Goal: Information Seeking & Learning: Learn about a topic

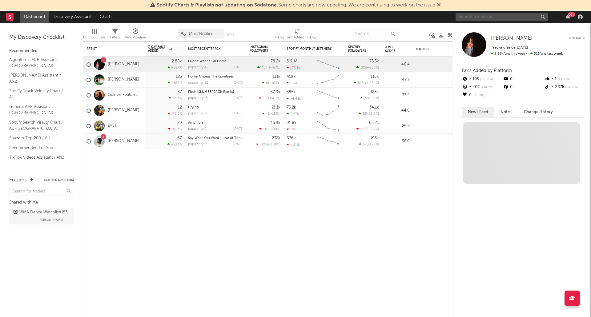
click at [481, 18] on input "text" at bounding box center [501, 17] width 92 height 8
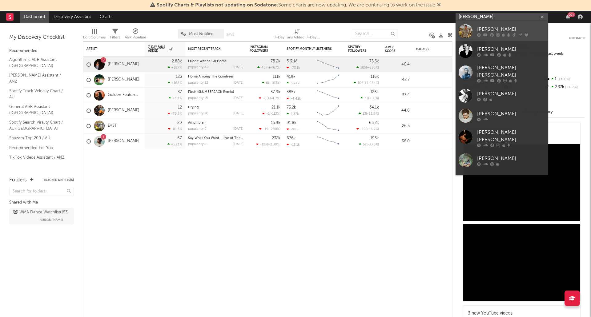
type input "[PERSON_NAME]"
click at [517, 27] on div "[PERSON_NAME]" at bounding box center [511, 29] width 68 height 7
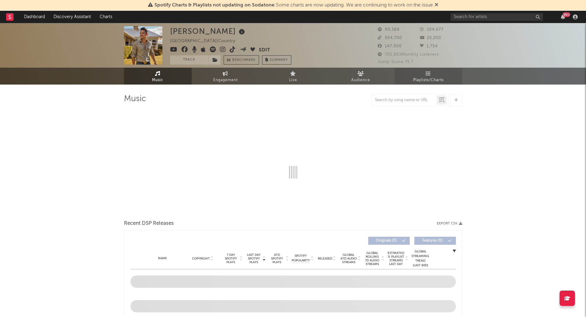
click at [424, 74] on link "Playlists/Charts" at bounding box center [429, 76] width 68 height 17
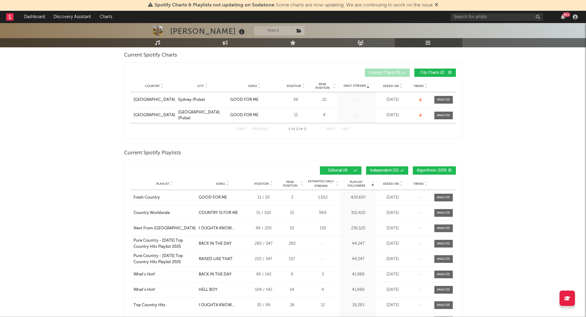
scroll to position [92, 0]
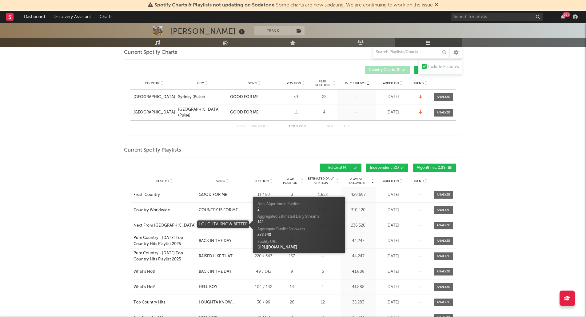
click at [222, 226] on div "I OUGHTA KNOW BETTER" at bounding box center [223, 226] width 48 height 6
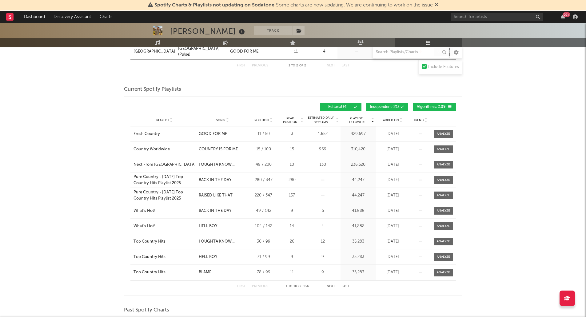
scroll to position [154, 0]
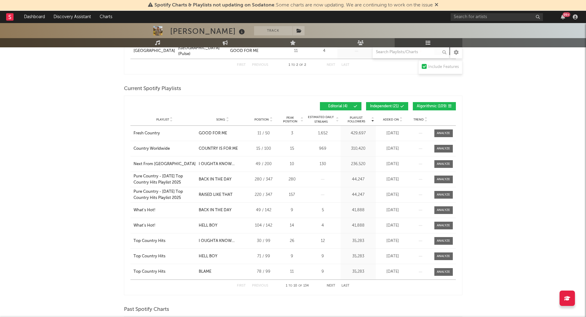
click at [219, 121] on div "Playlist City Song Position Peak Position Estimated Daily Streams Playlist Foll…" at bounding box center [292, 120] width 325 height 12
click at [221, 120] on span "Song" at bounding box center [220, 120] width 9 height 4
click at [331, 285] on button "Next" at bounding box center [331, 285] width 9 height 3
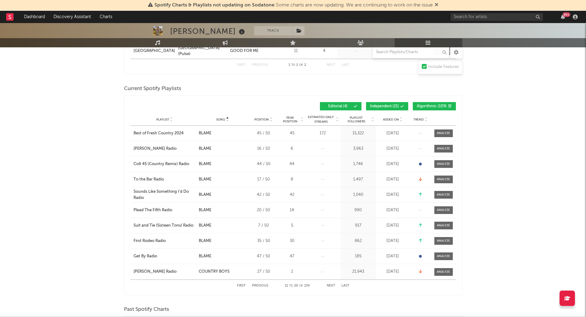
click at [403, 106] on icon at bounding box center [402, 107] width 4 height 4
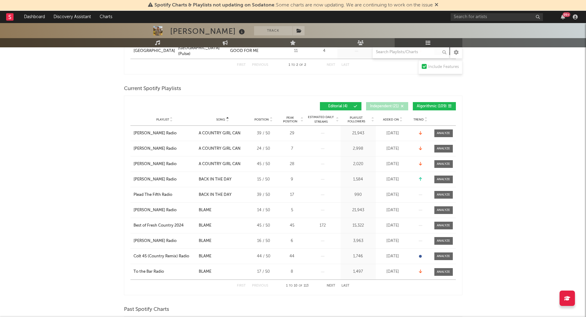
click at [447, 108] on button "Algorithmic ( 109 )" at bounding box center [434, 106] width 43 height 8
click at [331, 286] on button "Next" at bounding box center [331, 285] width 9 height 3
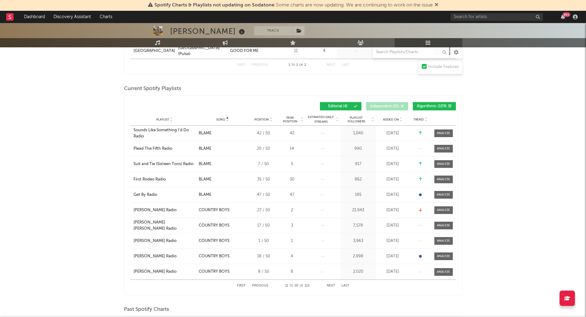
click at [331, 286] on button "Next" at bounding box center [331, 285] width 9 height 3
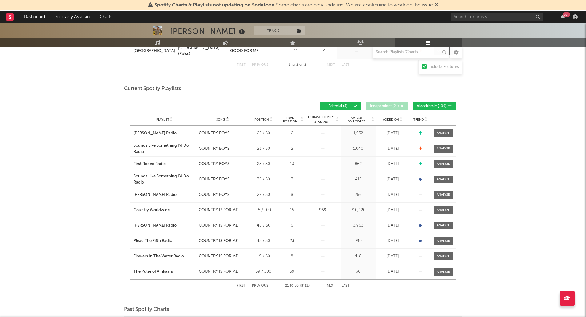
click at [331, 286] on button "Next" at bounding box center [331, 285] width 9 height 3
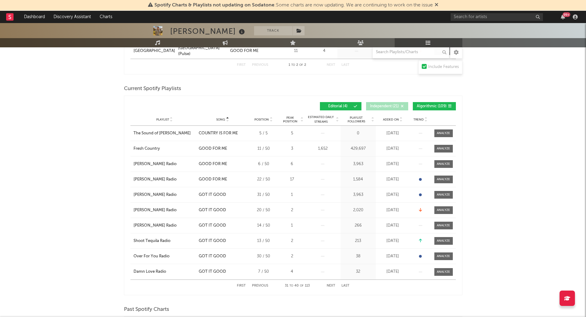
click at [331, 286] on button "Next" at bounding box center [331, 285] width 9 height 3
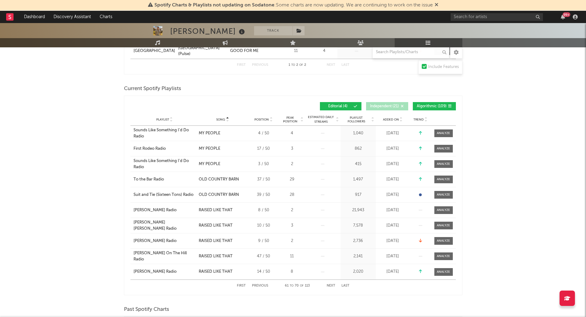
click at [331, 286] on button "Next" at bounding box center [331, 285] width 9 height 3
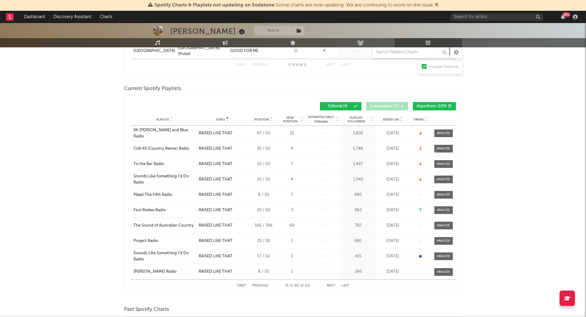
click at [331, 286] on button "Next" at bounding box center [331, 285] width 9 height 3
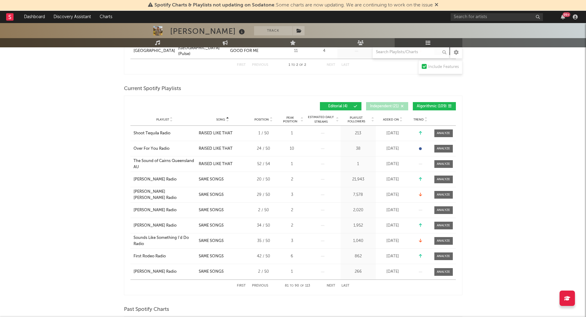
click at [331, 286] on button "Next" at bounding box center [331, 285] width 9 height 3
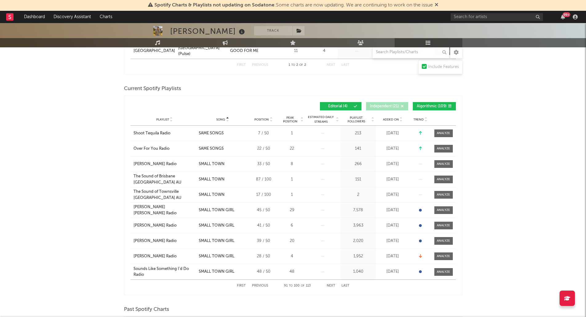
click at [331, 286] on button "Next" at bounding box center [331, 285] width 9 height 3
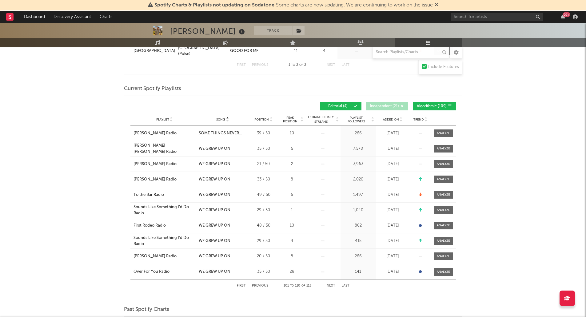
click at [331, 286] on button "Next" at bounding box center [331, 285] width 9 height 3
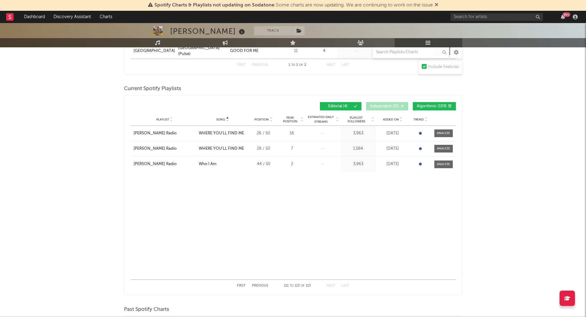
click at [331, 286] on button "Next" at bounding box center [331, 285] width 9 height 3
click at [238, 285] on button "First" at bounding box center [241, 285] width 9 height 3
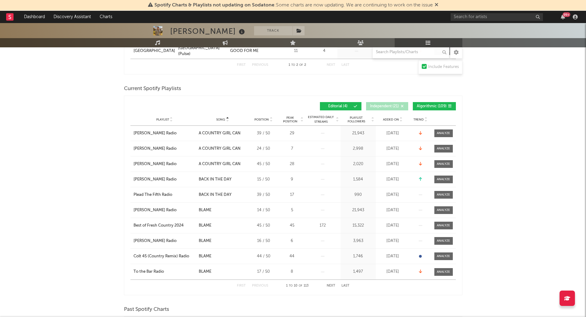
click at [332, 285] on button "Next" at bounding box center [331, 285] width 9 height 3
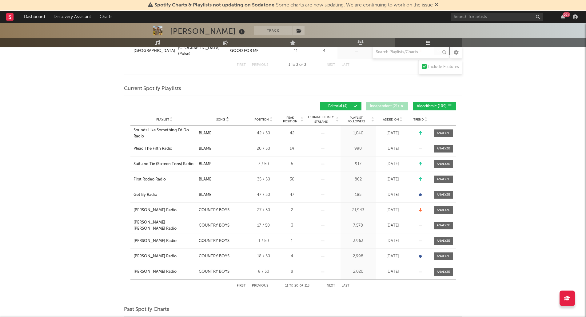
click at [332, 285] on button "Next" at bounding box center [331, 285] width 9 height 3
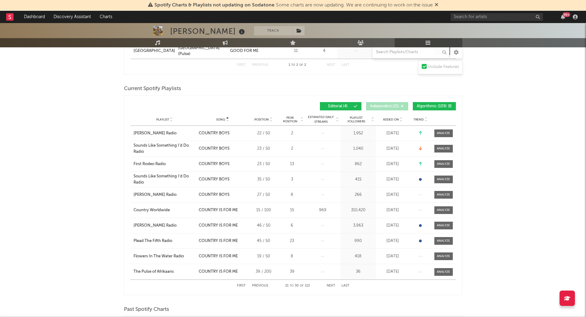
click at [332, 285] on button "Next" at bounding box center [331, 285] width 9 height 3
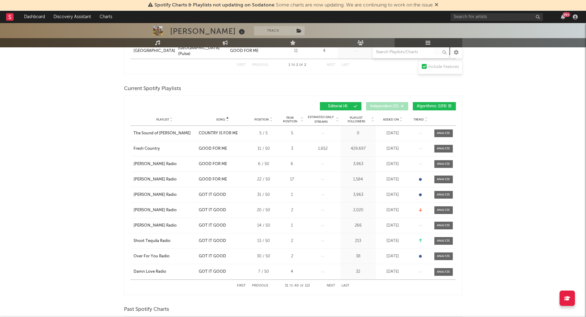
click at [332, 285] on button "Next" at bounding box center [331, 285] width 9 height 3
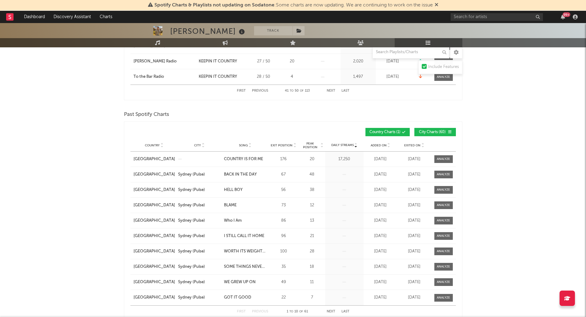
scroll to position [400, 0]
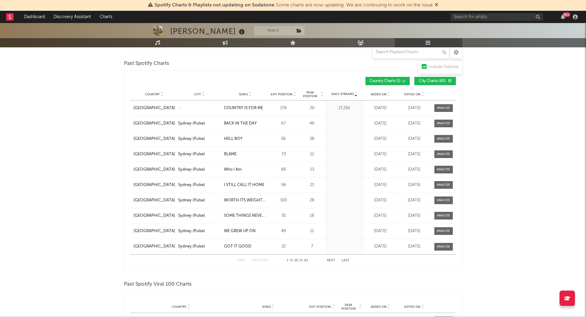
click at [240, 93] on span "Song" at bounding box center [243, 95] width 9 height 4
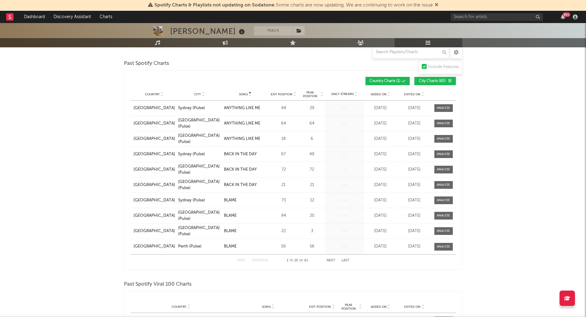
click at [331, 261] on button "Next" at bounding box center [331, 260] width 9 height 3
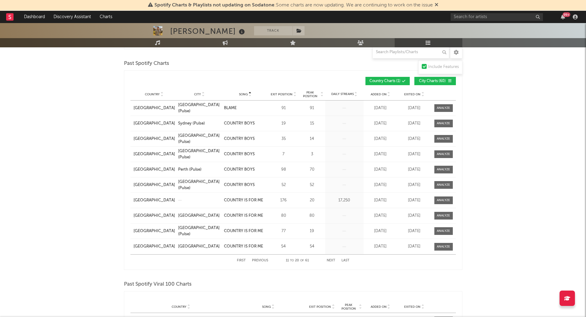
click at [331, 261] on button "Next" at bounding box center [331, 260] width 9 height 3
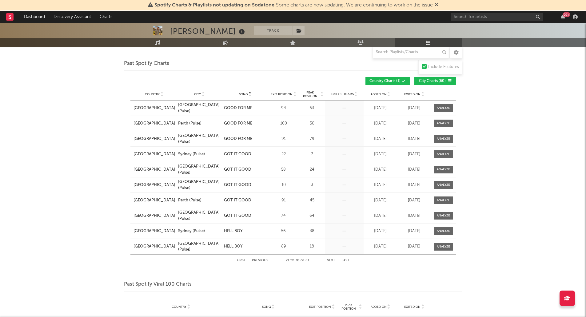
click at [331, 261] on button "Next" at bounding box center [331, 260] width 9 height 3
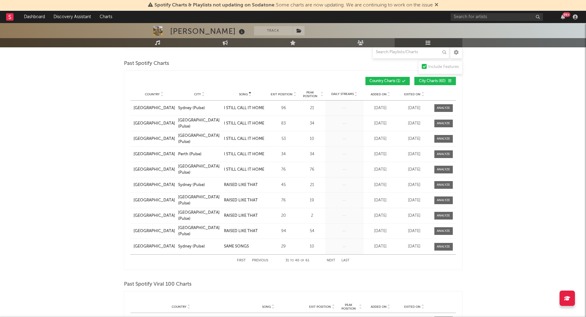
click at [331, 261] on button "Next" at bounding box center [331, 260] width 9 height 3
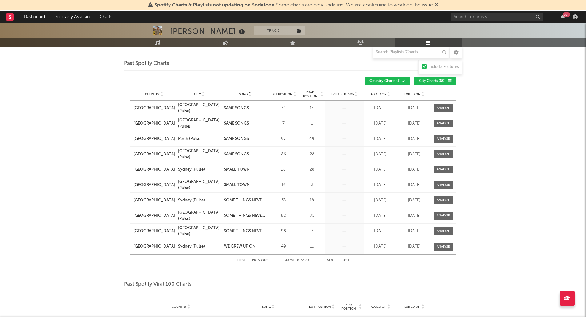
click at [331, 261] on button "Next" at bounding box center [331, 260] width 9 height 3
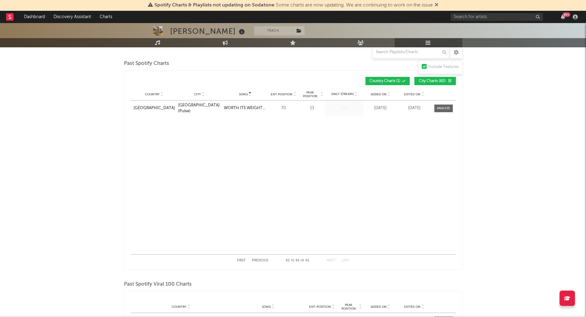
click at [242, 260] on button "First" at bounding box center [241, 260] width 9 height 3
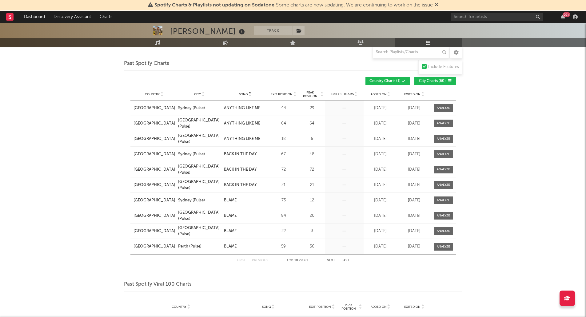
click at [332, 260] on button "Next" at bounding box center [331, 260] width 9 height 3
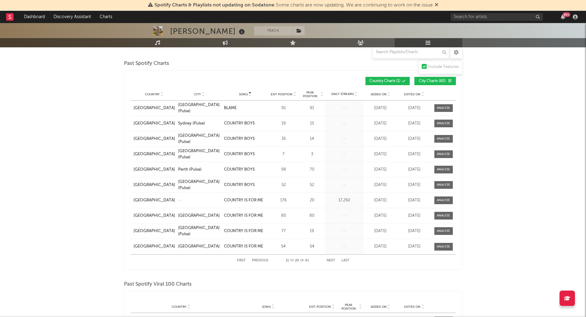
click at [332, 260] on button "Next" at bounding box center [331, 260] width 9 height 3
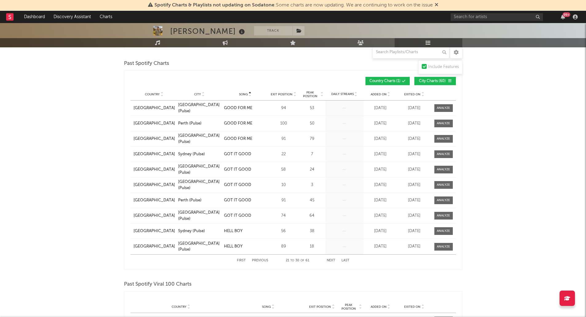
click at [332, 260] on button "Next" at bounding box center [331, 260] width 9 height 3
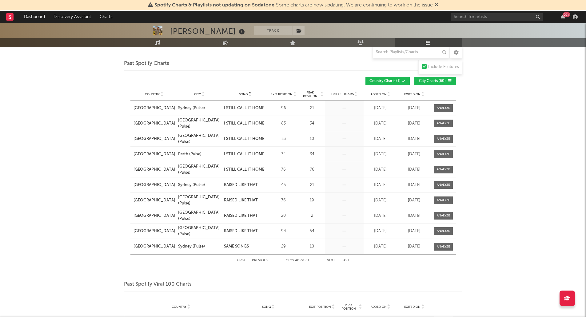
click at [331, 259] on button "Next" at bounding box center [331, 260] width 9 height 3
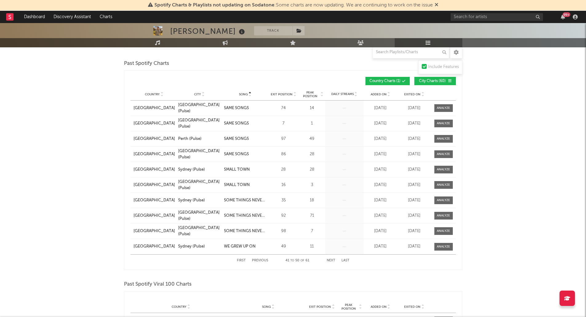
click at [331, 259] on button "Next" at bounding box center [331, 260] width 9 height 3
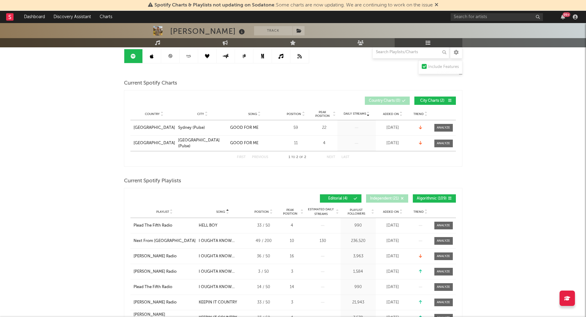
scroll to position [0, 0]
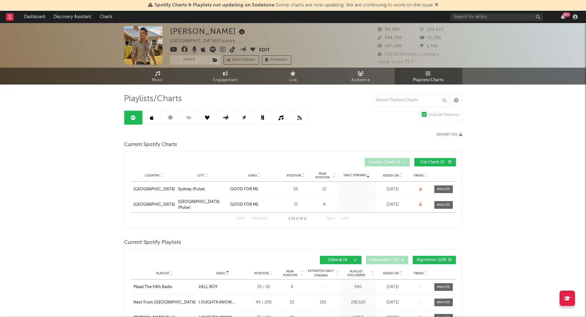
click at [154, 119] on link at bounding box center [152, 118] width 18 height 14
